Goal: Transaction & Acquisition: Download file/media

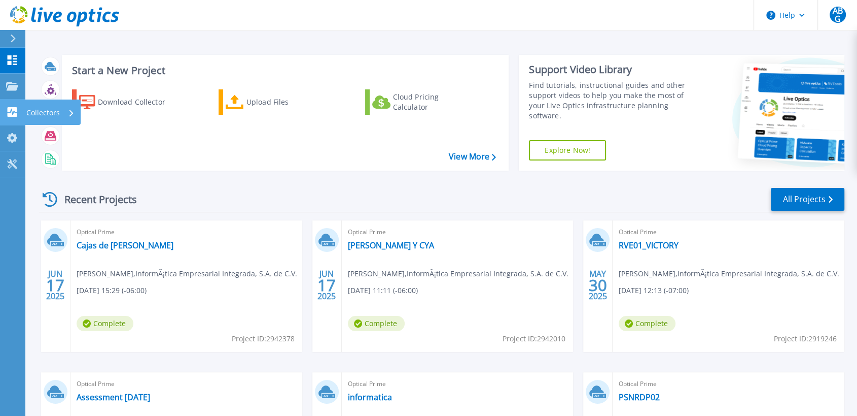
click at [24, 115] on link "Collectors Collectors" at bounding box center [12, 112] width 25 height 26
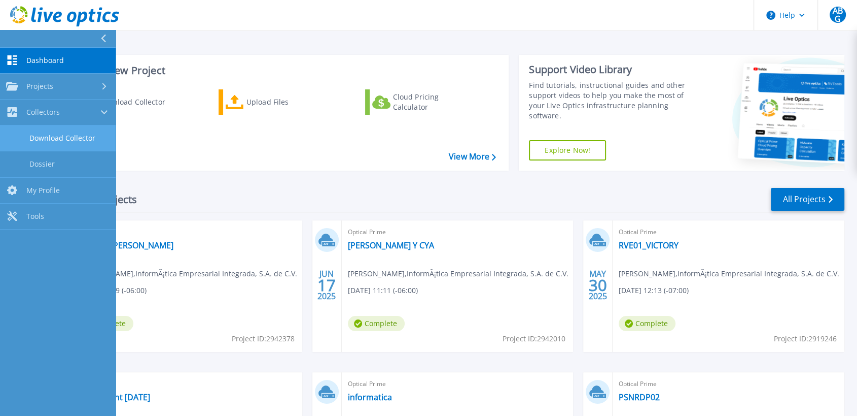
click at [42, 134] on link "Download Collector" at bounding box center [58, 138] width 116 height 26
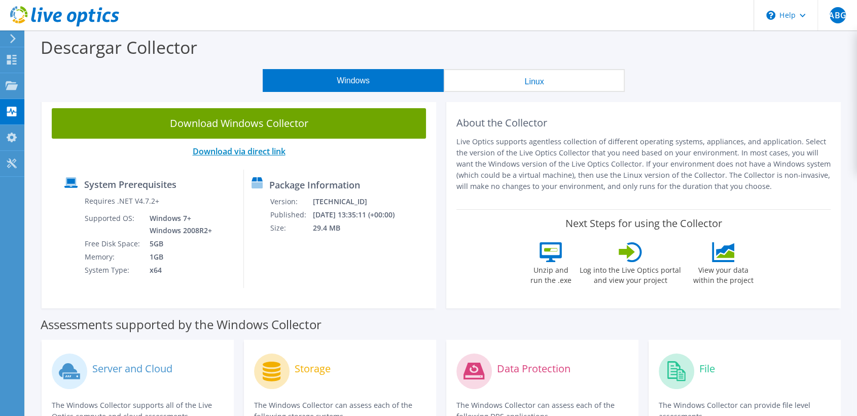
click at [235, 152] on link "Download via direct link" at bounding box center [239, 151] width 93 height 11
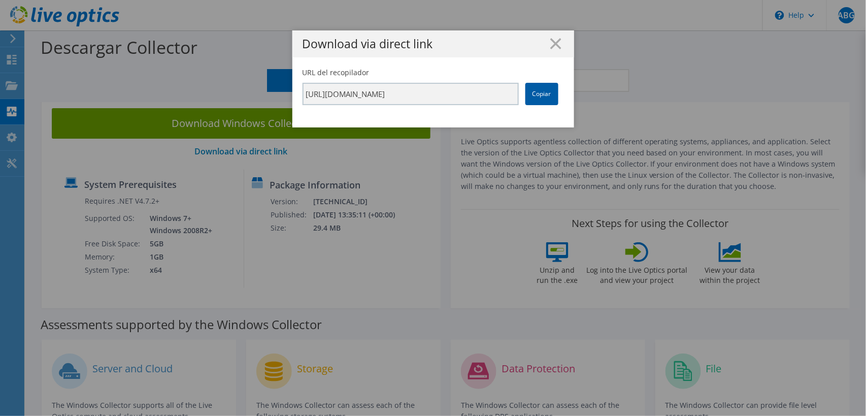
click at [544, 101] on link "Copiar" at bounding box center [541, 94] width 33 height 22
